Goal: Information Seeking & Learning: Learn about a topic

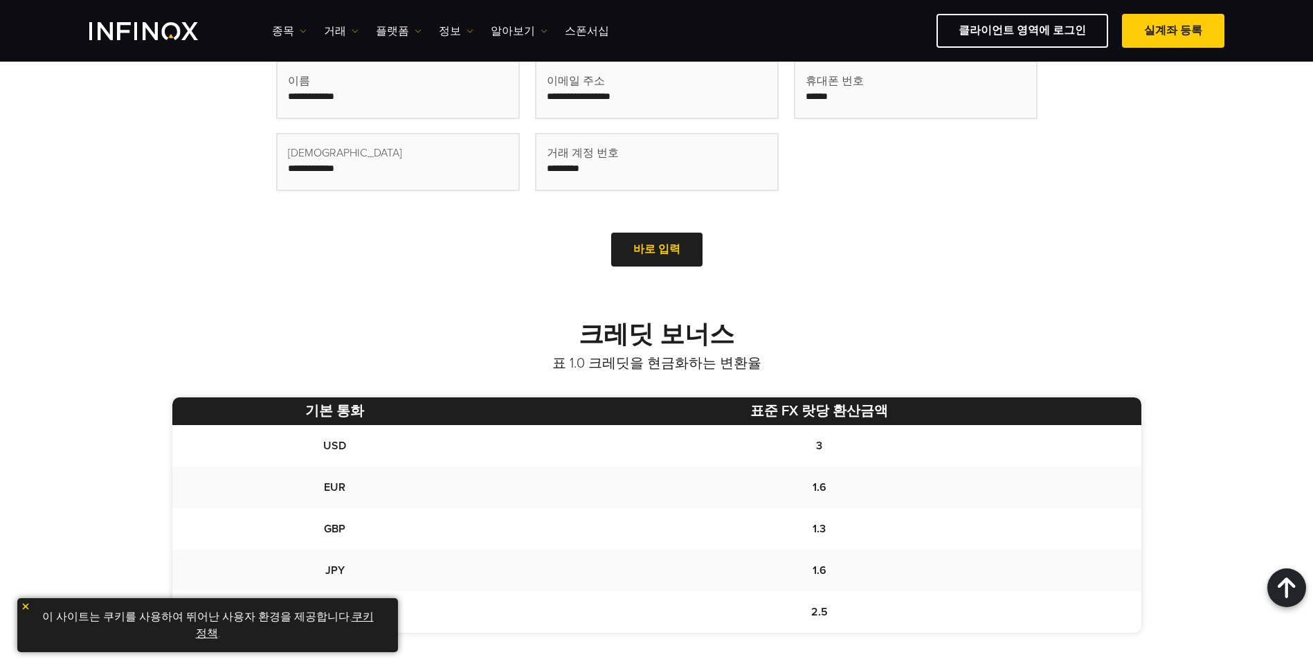
scroll to position [485, 0]
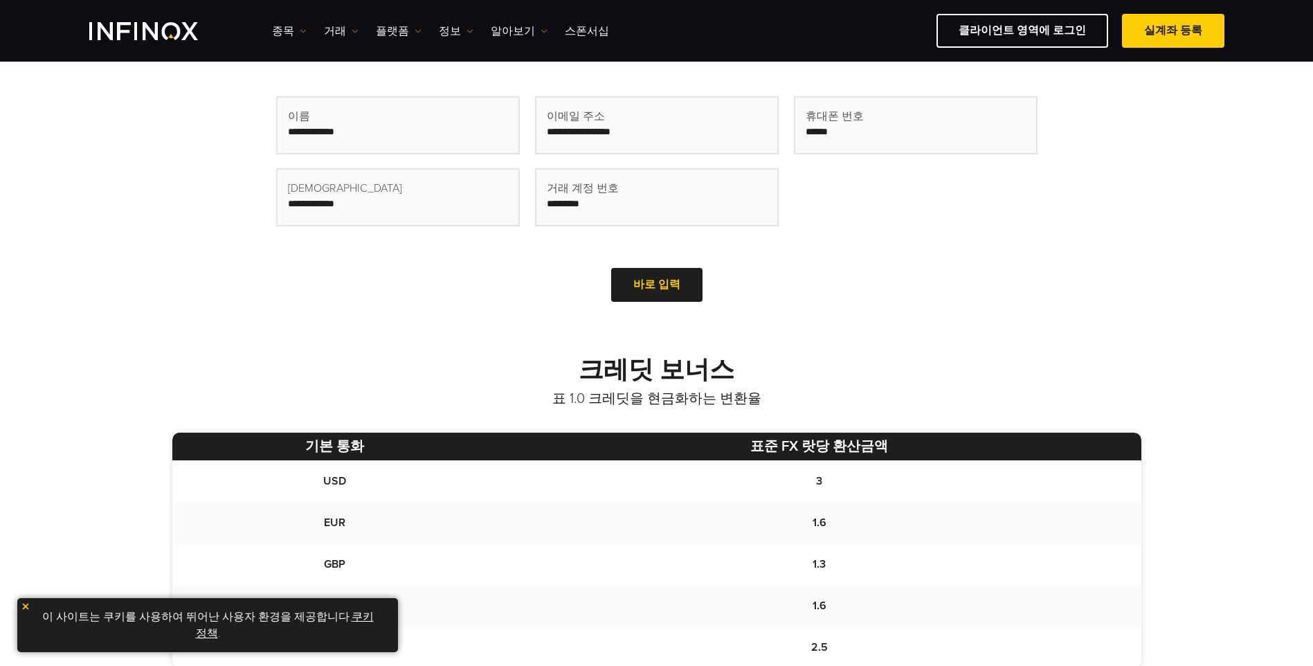
click at [26, 606] on img at bounding box center [26, 607] width 10 height 10
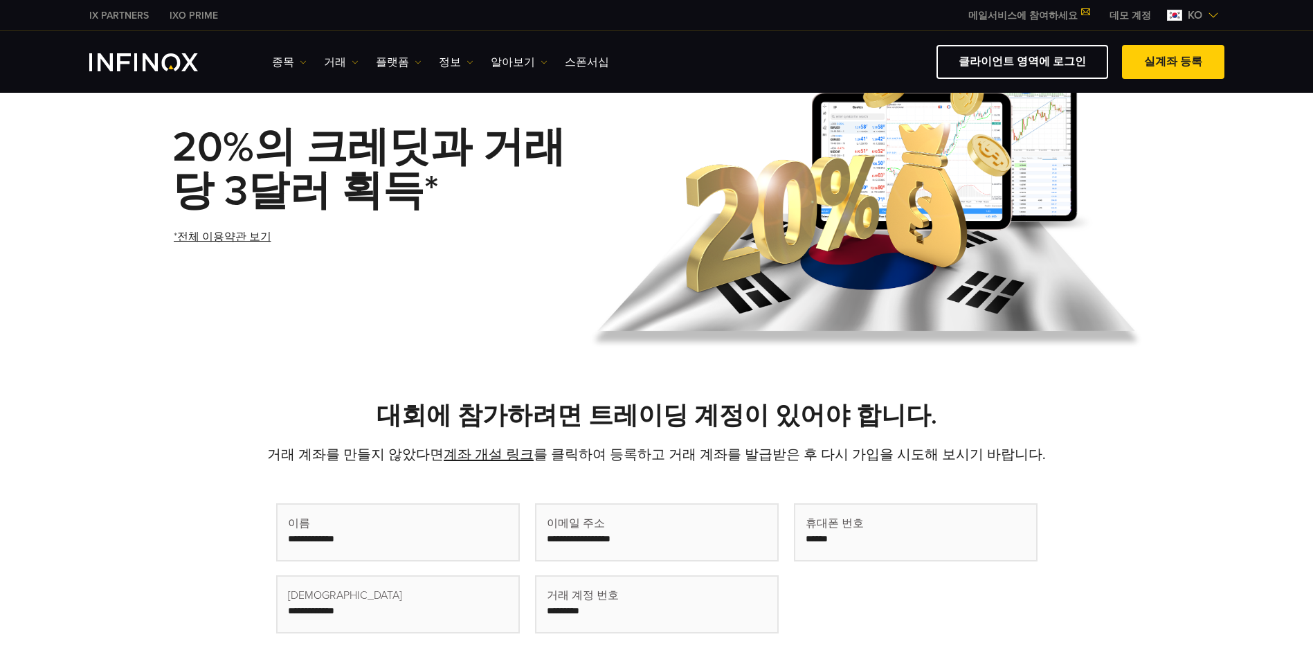
scroll to position [0, 0]
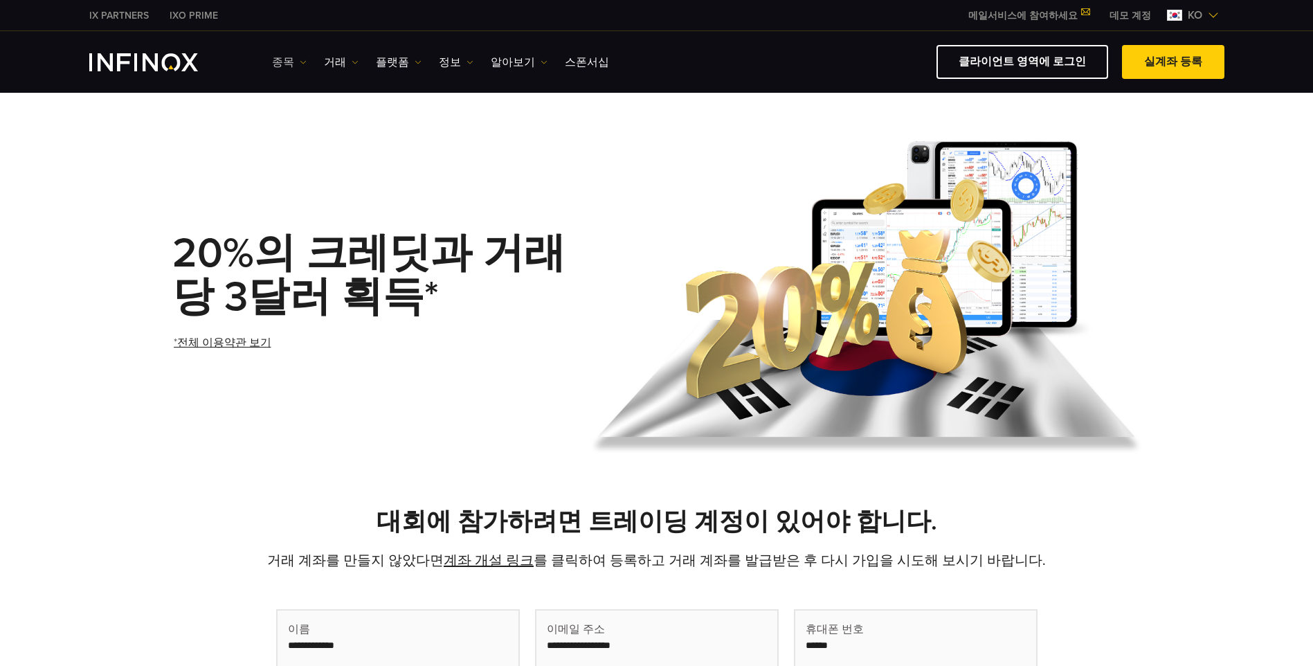
click at [296, 58] on link "종목" at bounding box center [289, 62] width 35 height 17
click at [340, 58] on link "거래" at bounding box center [341, 62] width 35 height 17
click at [394, 64] on link "플랫폼" at bounding box center [399, 62] width 46 height 17
click at [517, 61] on link "알아보기" at bounding box center [519, 62] width 57 height 17
click at [647, 84] on div "종목 종목 상품 정보 거래 기업 계정" at bounding box center [656, 62] width 1313 height 62
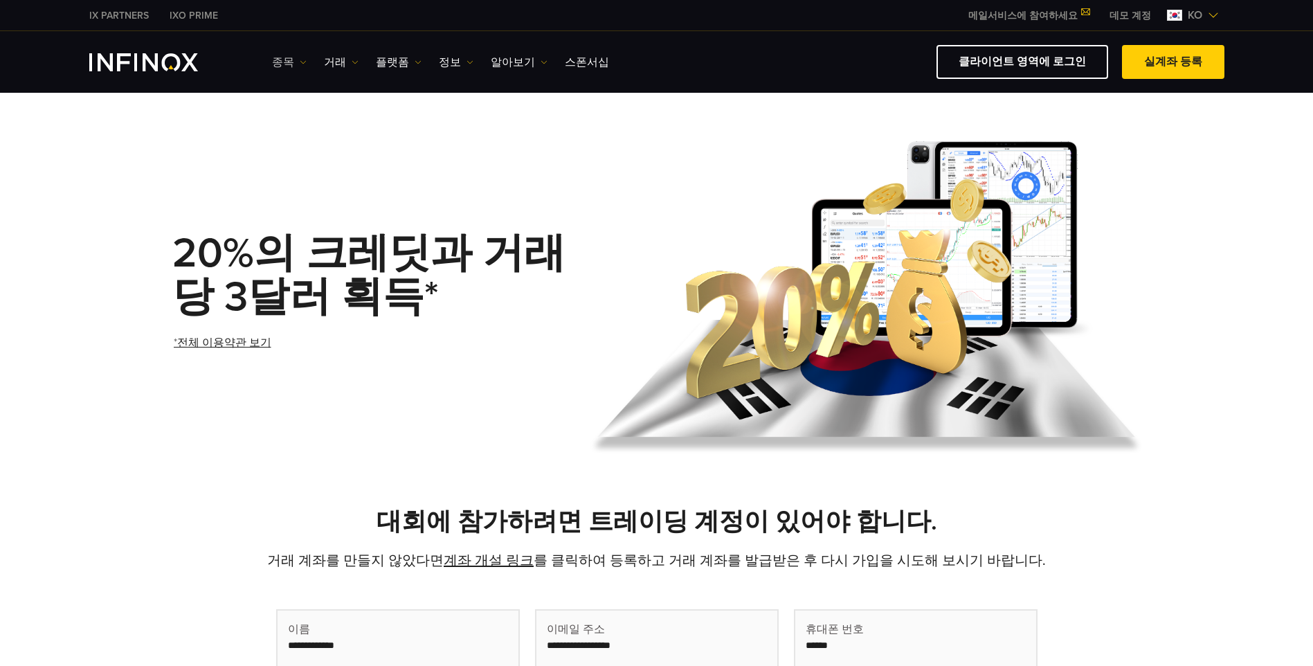
click at [282, 58] on link "종목" at bounding box center [289, 62] width 35 height 17
click at [304, 132] on link "상품 정보" at bounding box center [309, 136] width 75 height 30
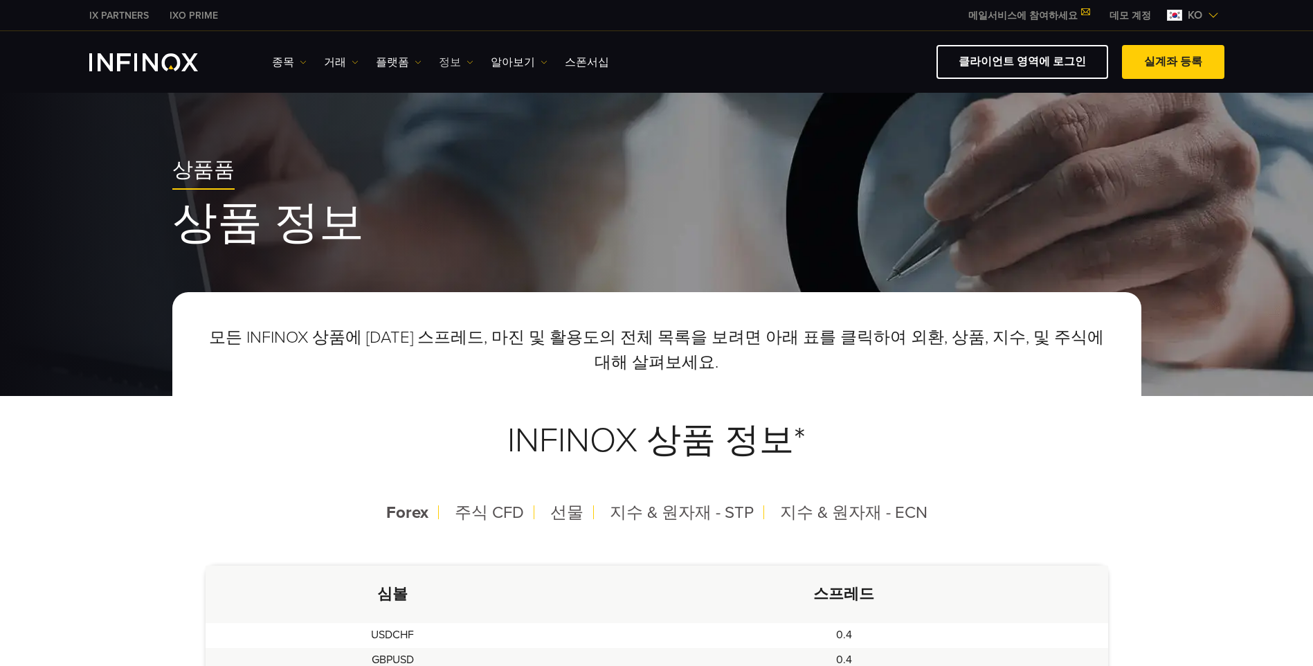
click at [451, 60] on link "정보" at bounding box center [456, 62] width 35 height 17
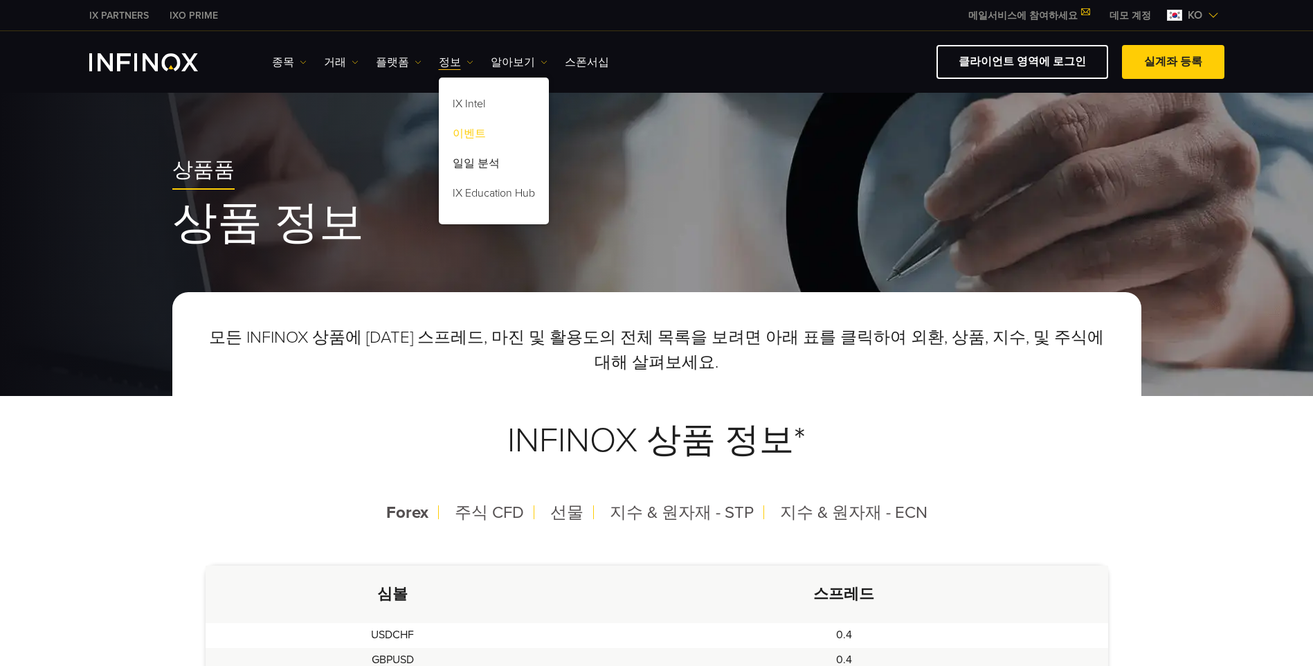
click at [462, 129] on link "이벤트" at bounding box center [494, 136] width 110 height 30
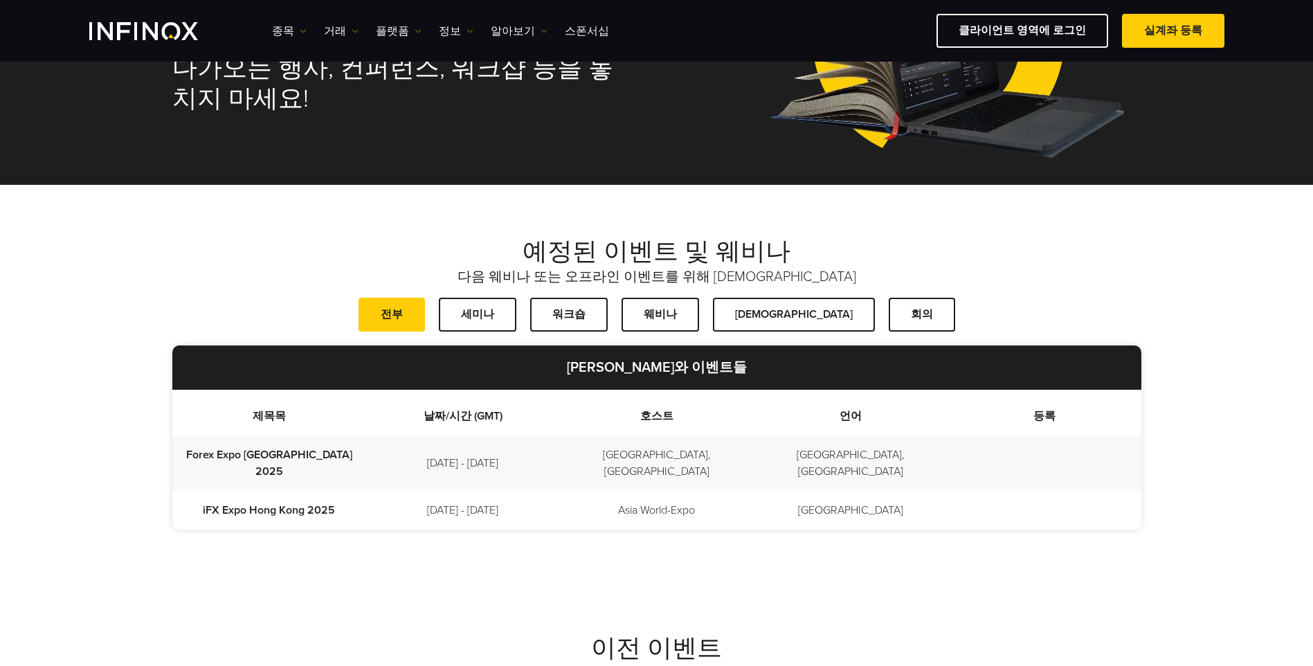
scroll to position [208, 0]
